Goal: Task Accomplishment & Management: Manage account settings

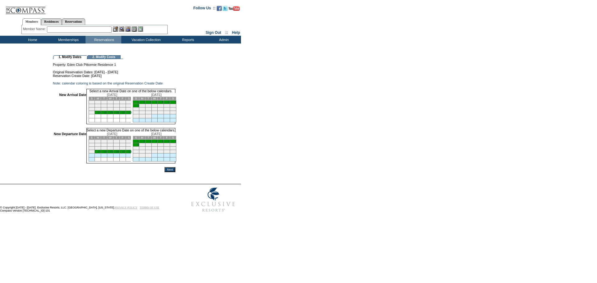
click at [107, 114] on link "24" at bounding box center [105, 112] width 3 height 3
click at [139, 146] on link "8" at bounding box center [138, 144] width 2 height 3
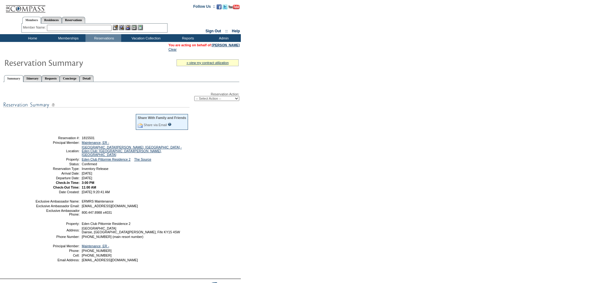
click at [222, 101] on select "-- Select Action -- Modify Reservation Dates Modify Reservation Cost Modify Occ…" at bounding box center [216, 98] width 45 height 5
select select "ChangeDates"
click at [194, 97] on select "-- Select Action -- Modify Reservation Dates Modify Reservation Cost Modify Occ…" at bounding box center [216, 98] width 45 height 5
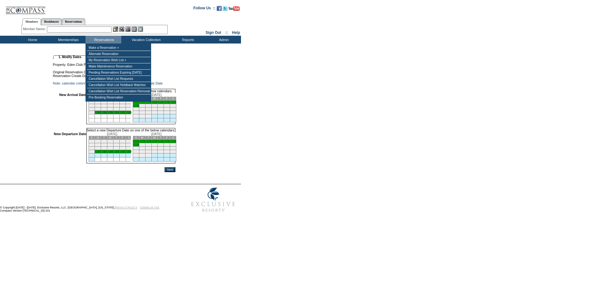
click at [107, 118] on td at bounding box center [104, 116] width 6 height 4
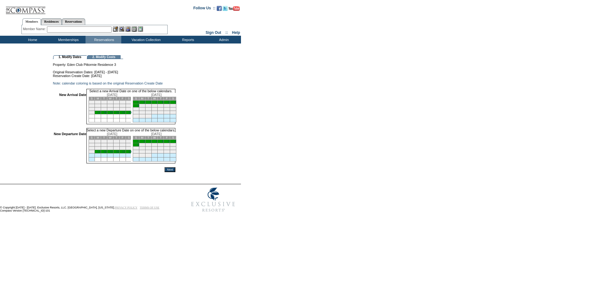
click at [107, 114] on link "24" at bounding box center [105, 112] width 3 height 3
click at [139, 146] on link "8" at bounding box center [138, 144] width 2 height 3
click at [107, 114] on td "24" at bounding box center [104, 112] width 6 height 3
click at [107, 114] on link "24" at bounding box center [105, 112] width 3 height 3
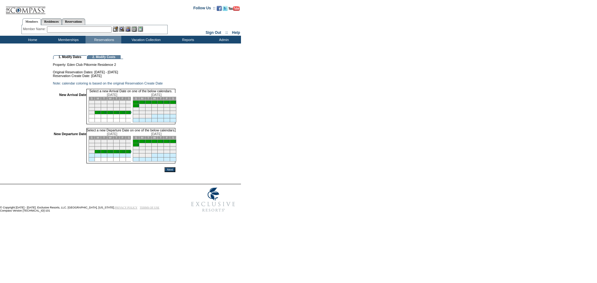
click at [107, 114] on link "24" at bounding box center [105, 112] width 3 height 3
click at [175, 173] on input "Next" at bounding box center [169, 170] width 11 height 5
